Goal: Information Seeking & Learning: Learn about a topic

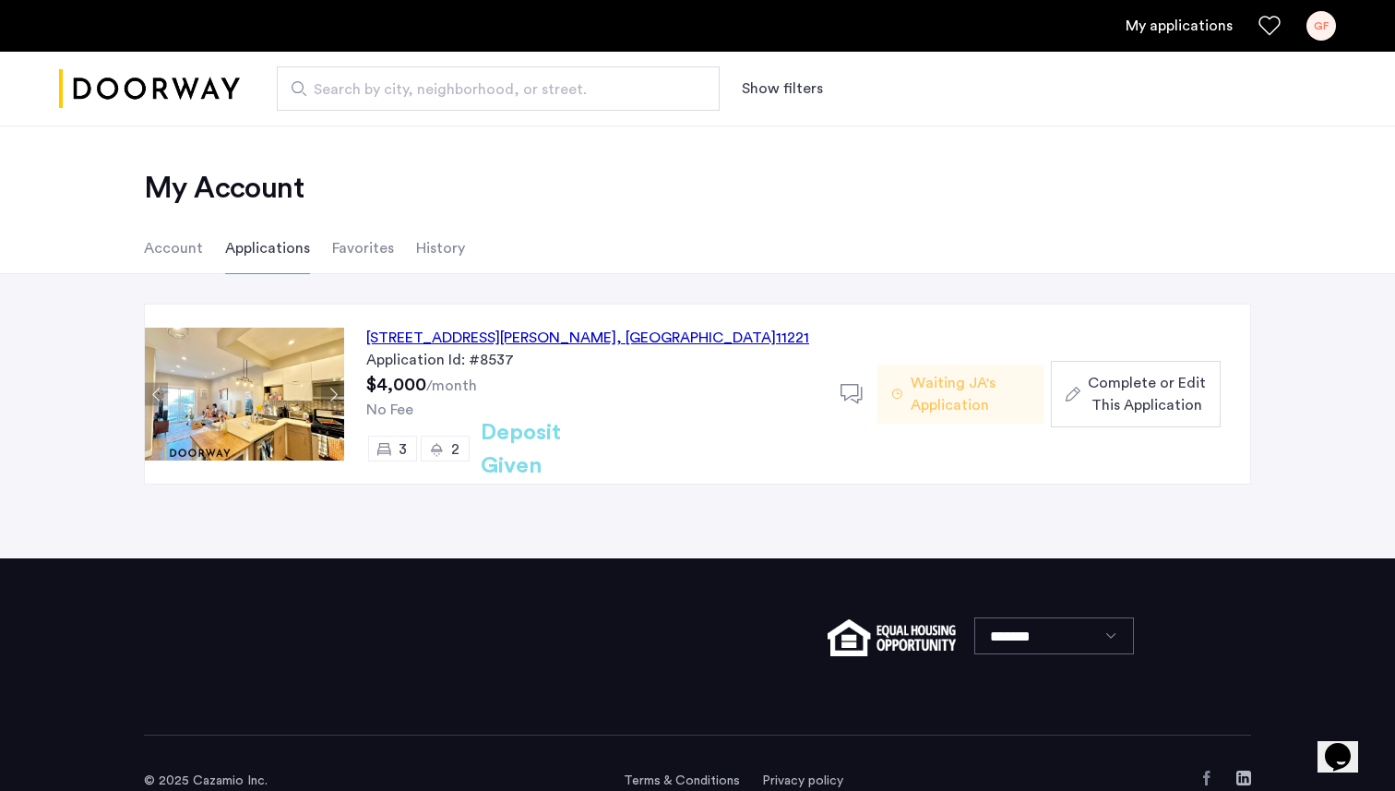
click at [602, 443] on h2 "Deposit Given" at bounding box center [554, 449] width 147 height 66
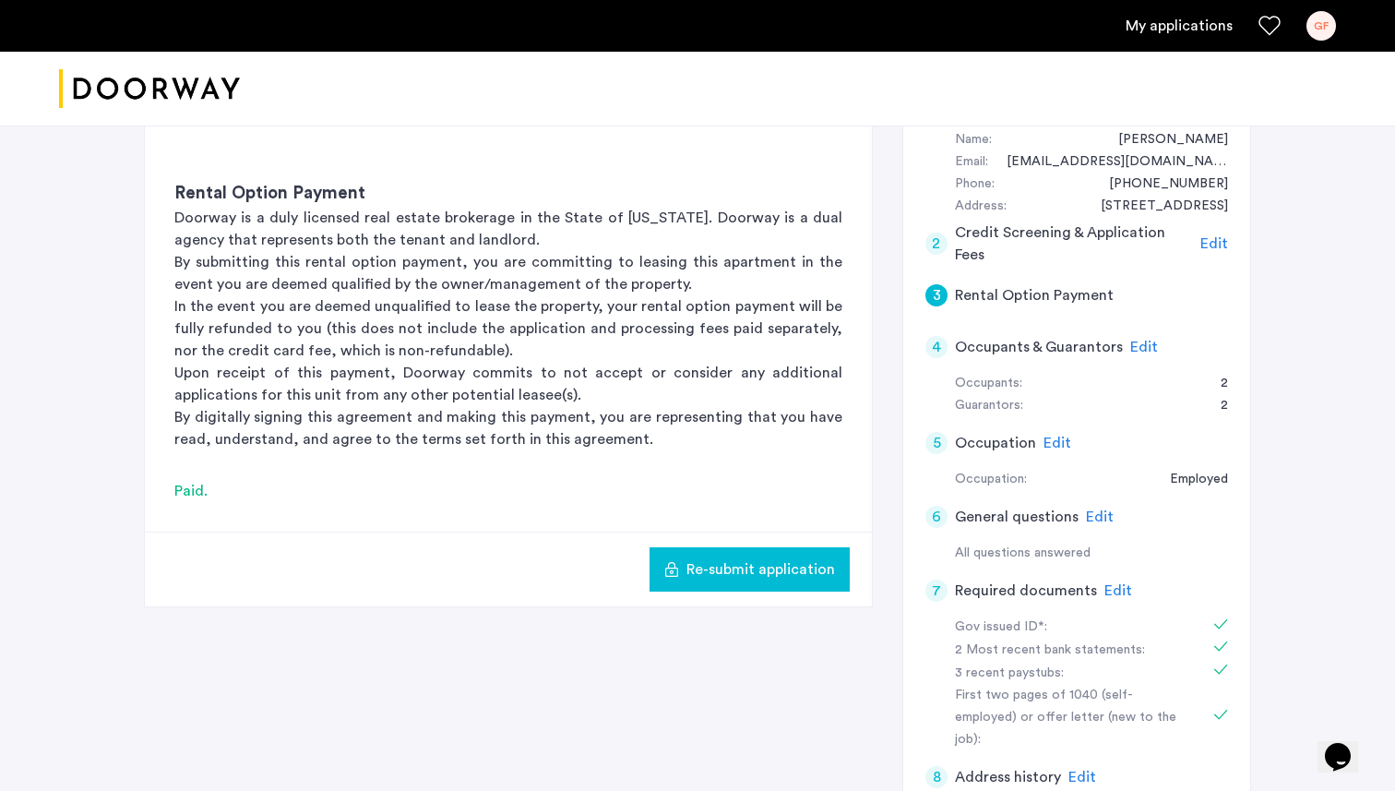
scroll to position [367, 0]
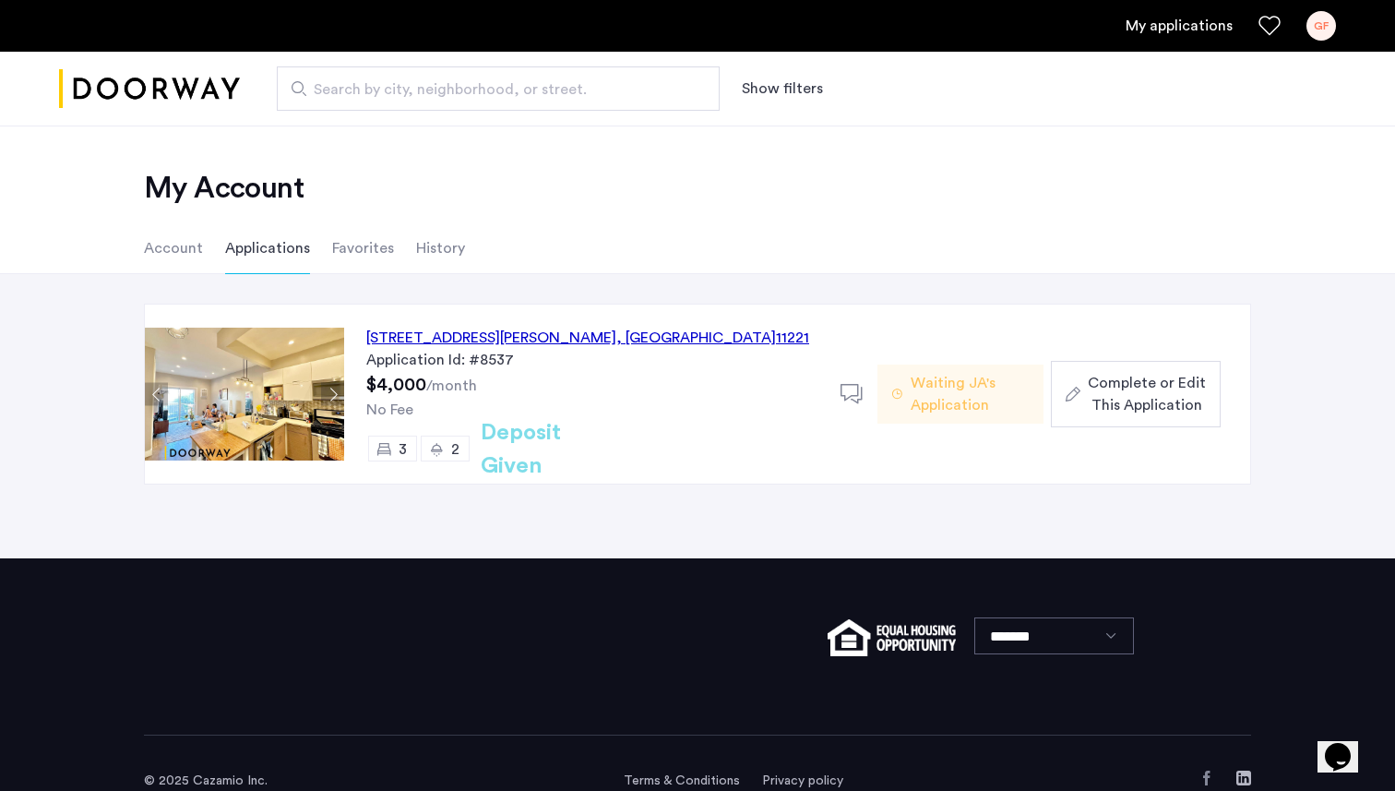
click at [495, 327] on div "[STREET_ADDRESS][PERSON_NAME]" at bounding box center [587, 338] width 443 height 22
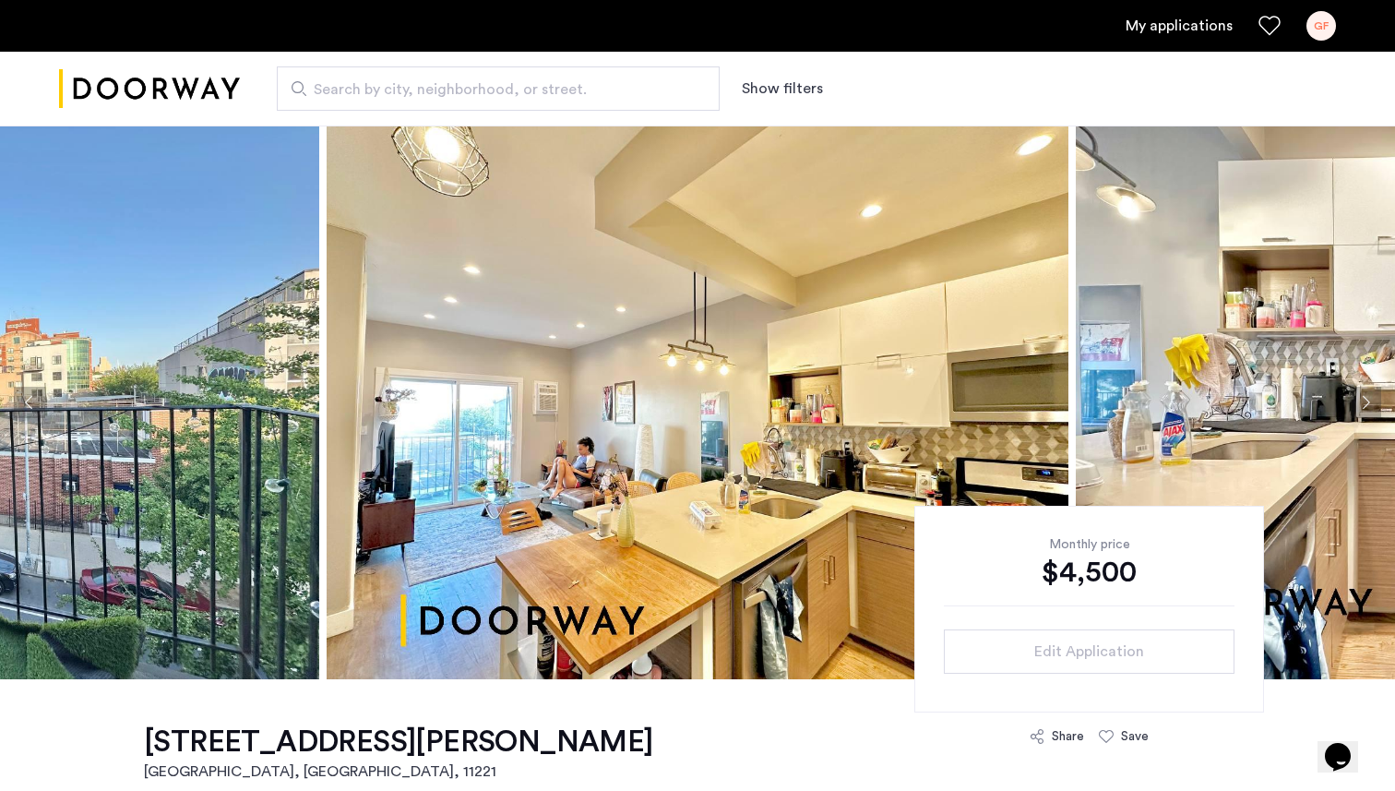
click at [538, 427] on img at bounding box center [698, 403] width 742 height 554
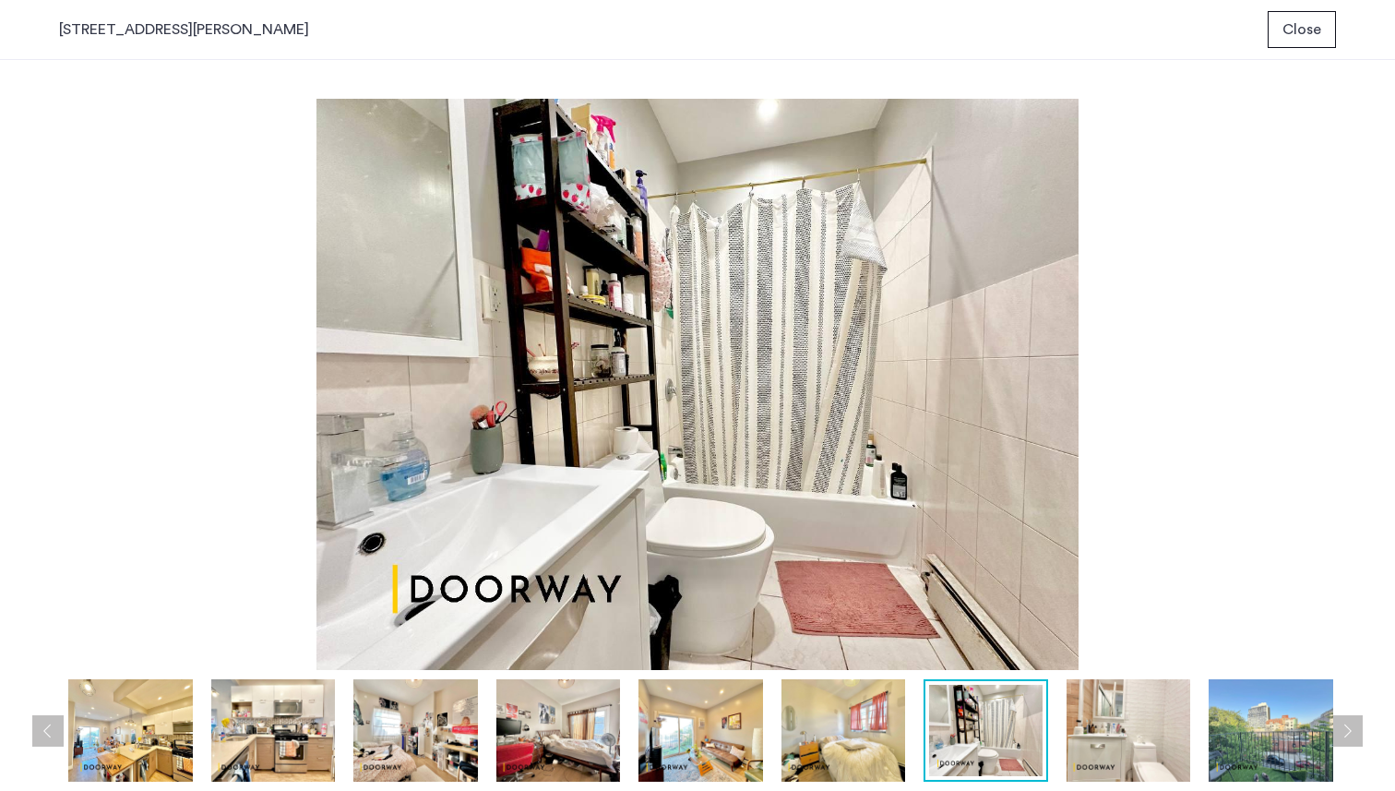
click at [710, 703] on img at bounding box center [701, 730] width 125 height 102
